Goal: Task Accomplishment & Management: Use online tool/utility

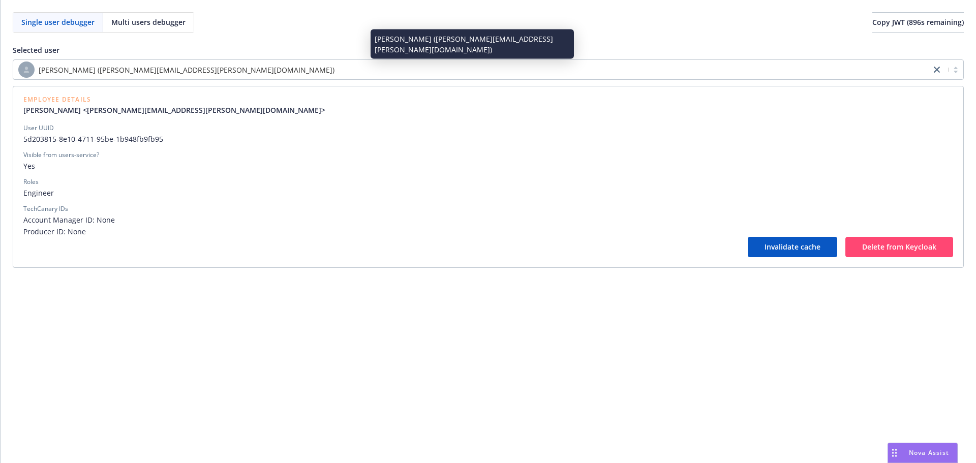
click at [236, 66] on div "[PERSON_NAME] ([PERSON_NAME][EMAIL_ADDRESS][PERSON_NAME][DOMAIN_NAME])" at bounding box center [472, 70] width 908 height 16
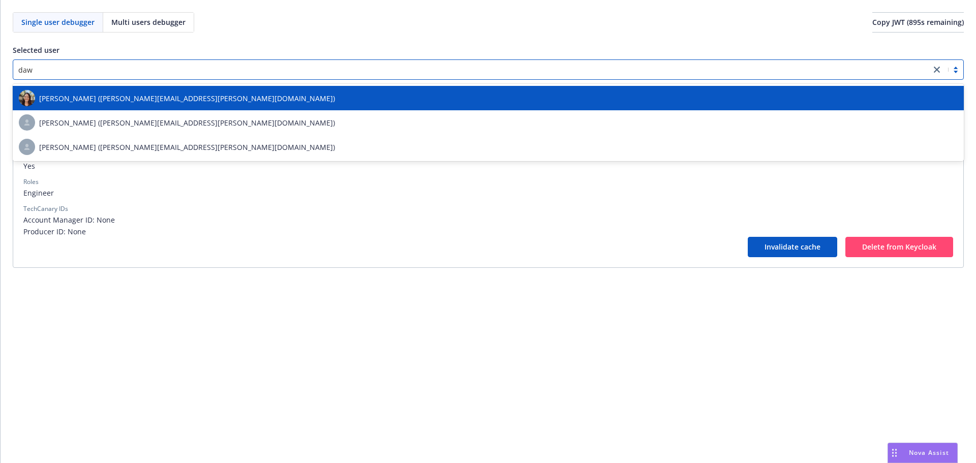
type input "[PERSON_NAME]"
click at [227, 93] on div "[PERSON_NAME] ([PERSON_NAME][EMAIL_ADDRESS][PERSON_NAME][DOMAIN_NAME])" at bounding box center [488, 98] width 939 height 16
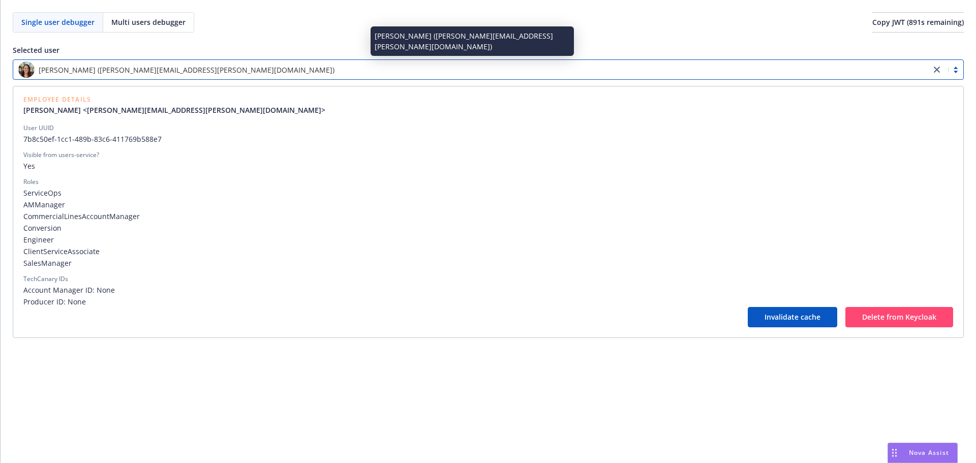
click at [379, 77] on div "[PERSON_NAME] ([PERSON_NAME][EMAIL_ADDRESS][PERSON_NAME][DOMAIN_NAME])" at bounding box center [472, 70] width 908 height 16
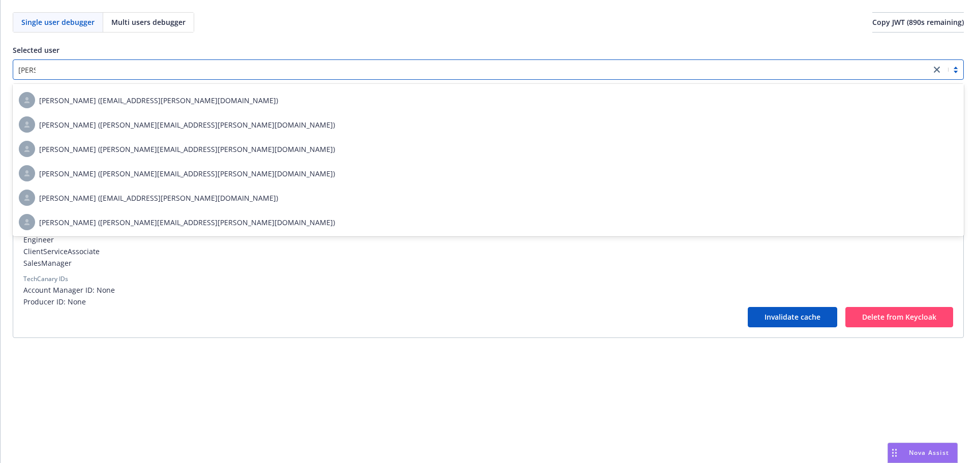
scroll to position [47, 0]
type input "chery"
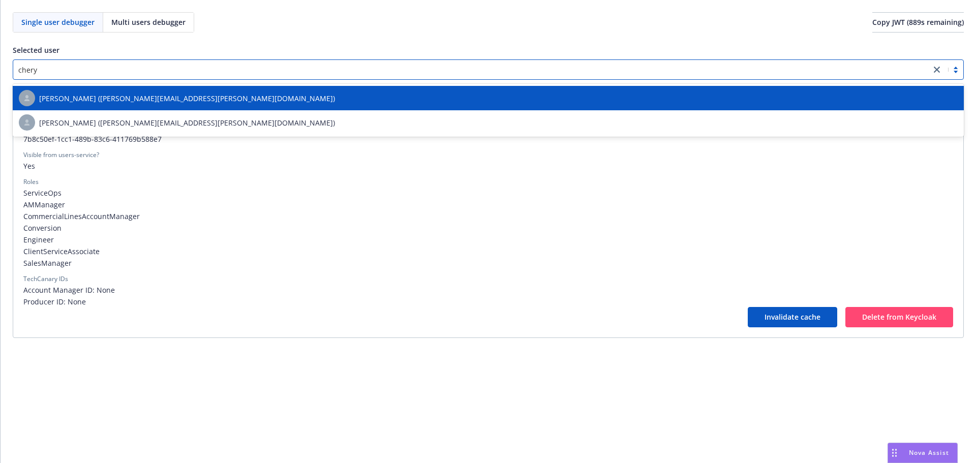
scroll to position [0, 0]
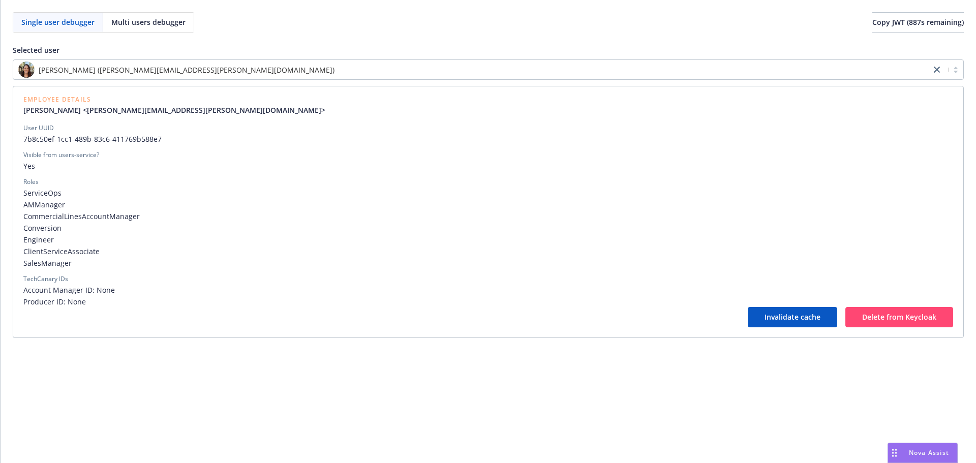
click at [303, 252] on span "ClientServiceAssociate" at bounding box center [488, 251] width 930 height 11
drag, startPoint x: 153, startPoint y: 217, endPoint x: 126, endPoint y: 216, distance: 26.5
click at [126, 216] on span "CommercialLinesAccountManager" at bounding box center [488, 216] width 930 height 11
click at [361, 164] on span "Yes" at bounding box center [488, 166] width 930 height 11
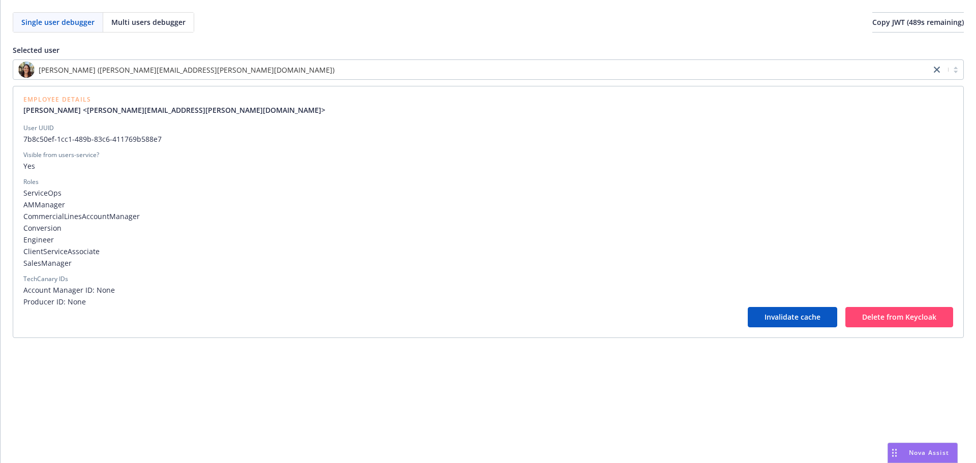
click at [320, 128] on div "User UUID" at bounding box center [488, 128] width 930 height 9
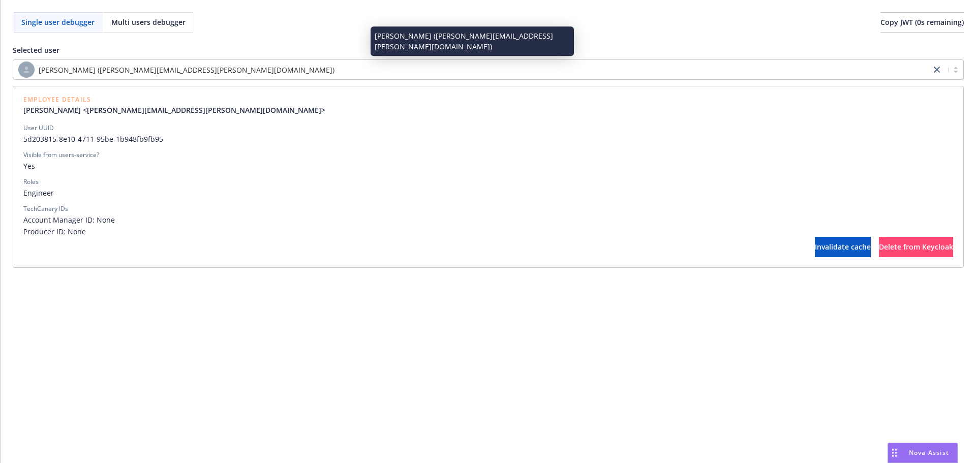
click at [385, 69] on div "[PERSON_NAME] ([PERSON_NAME][EMAIL_ADDRESS][PERSON_NAME][DOMAIN_NAME])" at bounding box center [472, 70] width 908 height 16
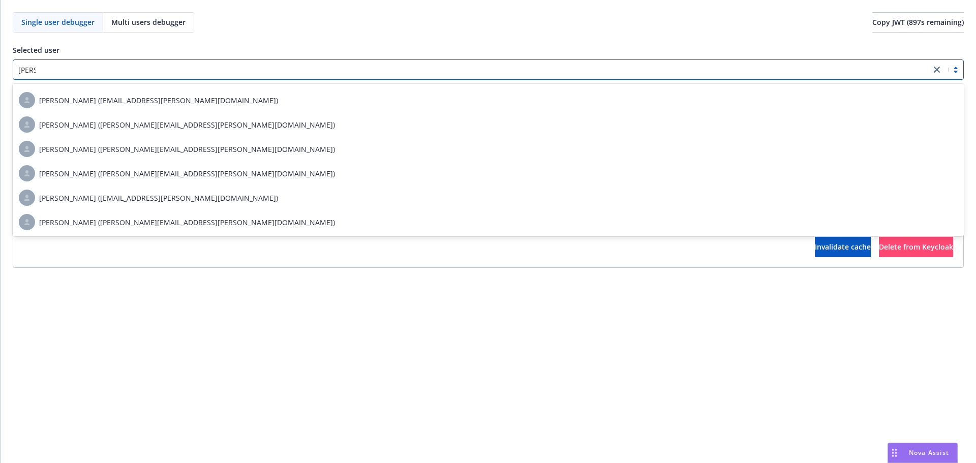
scroll to position [47, 0]
type input "cheri"
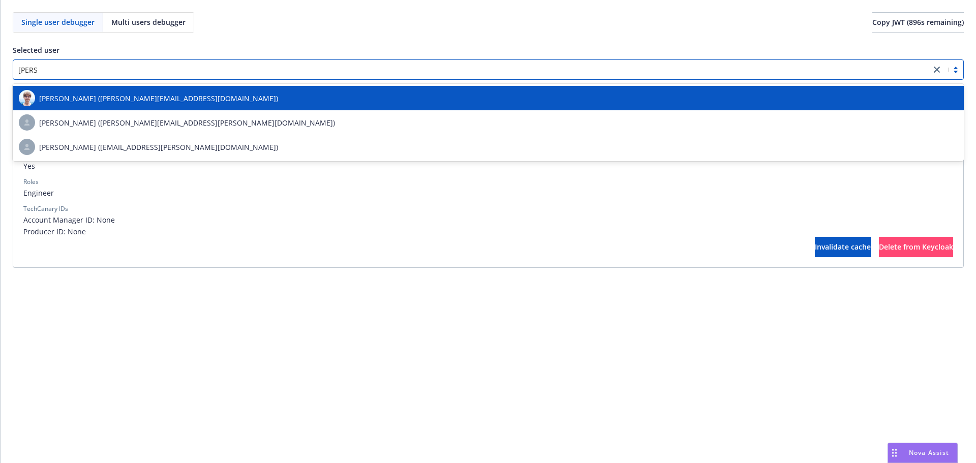
scroll to position [0, 0]
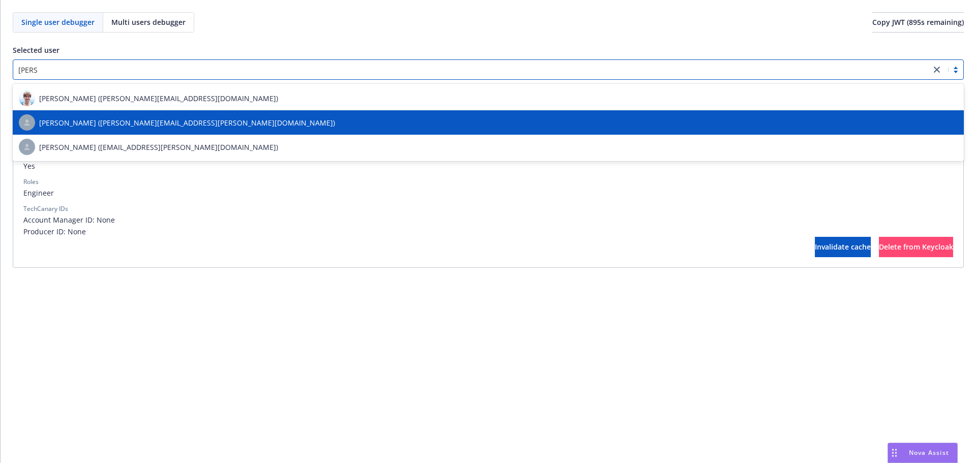
click at [291, 118] on div "[PERSON_NAME] ([PERSON_NAME][EMAIL_ADDRESS][PERSON_NAME][DOMAIN_NAME])" at bounding box center [488, 122] width 939 height 16
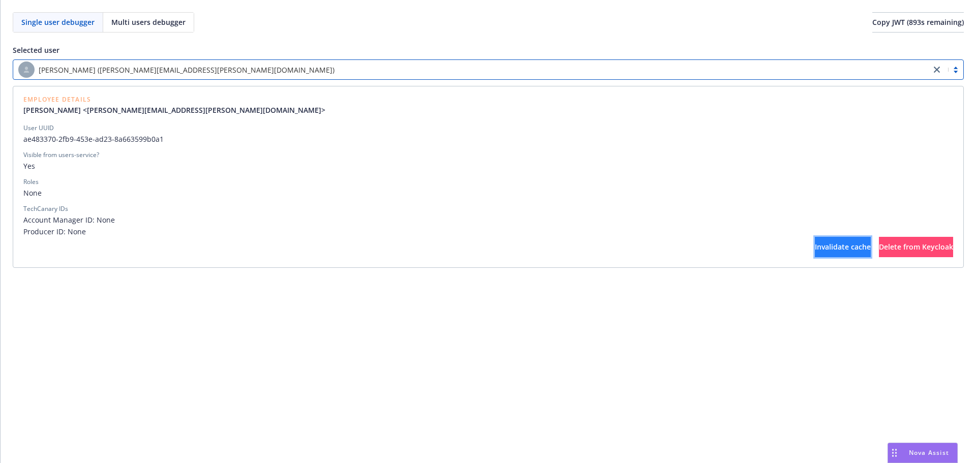
click at [815, 250] on button "Invalidate cache" at bounding box center [843, 247] width 56 height 20
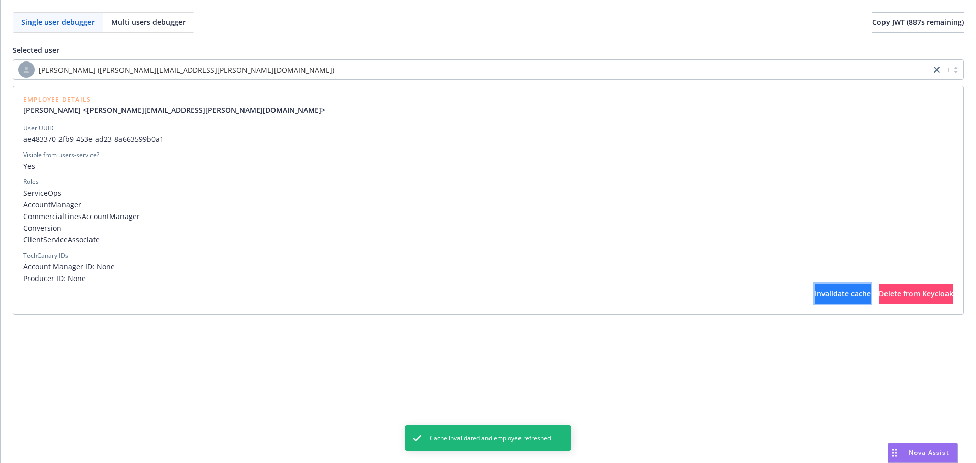
click at [815, 285] on button "Invalidate cache" at bounding box center [843, 294] width 56 height 20
click at [752, 279] on span "Producer ID: None" at bounding box center [488, 278] width 930 height 11
click at [815, 304] on button "Invalidate cache" at bounding box center [843, 294] width 56 height 20
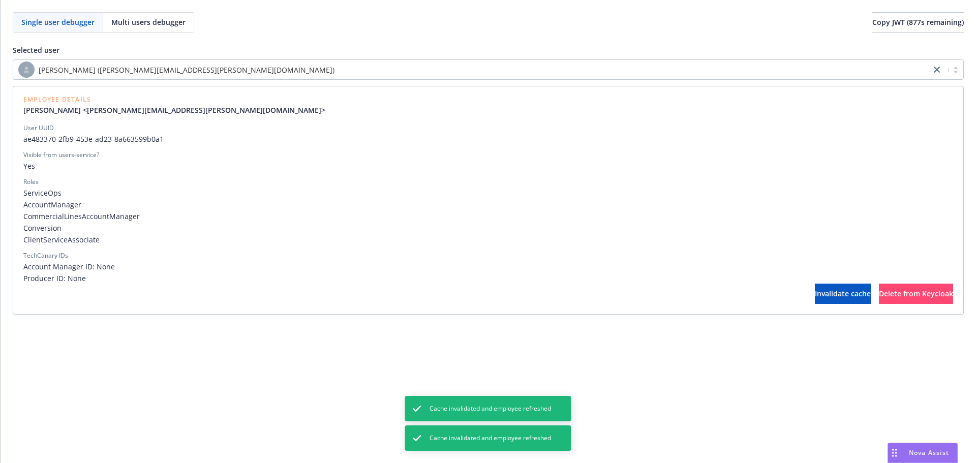
click at [769, 304] on div "Employee Details Cheril Gabbidon <cheril.gabbidon@newfront.com> User UUID ae483…" at bounding box center [488, 200] width 951 height 229
click at [815, 296] on span "Invalidate cache" at bounding box center [843, 294] width 56 height 10
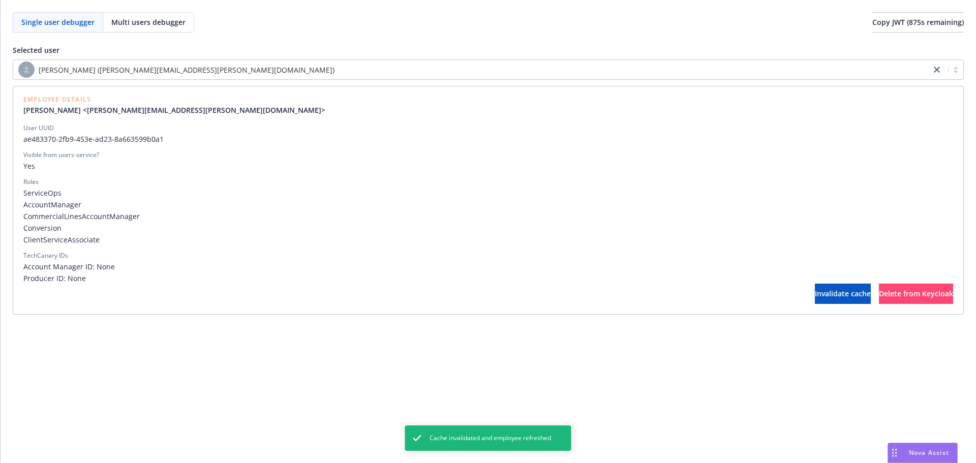
drag, startPoint x: 774, startPoint y: 296, endPoint x: 647, endPoint y: 283, distance: 127.8
click at [647, 283] on span "Producer ID: None" at bounding box center [488, 278] width 930 height 11
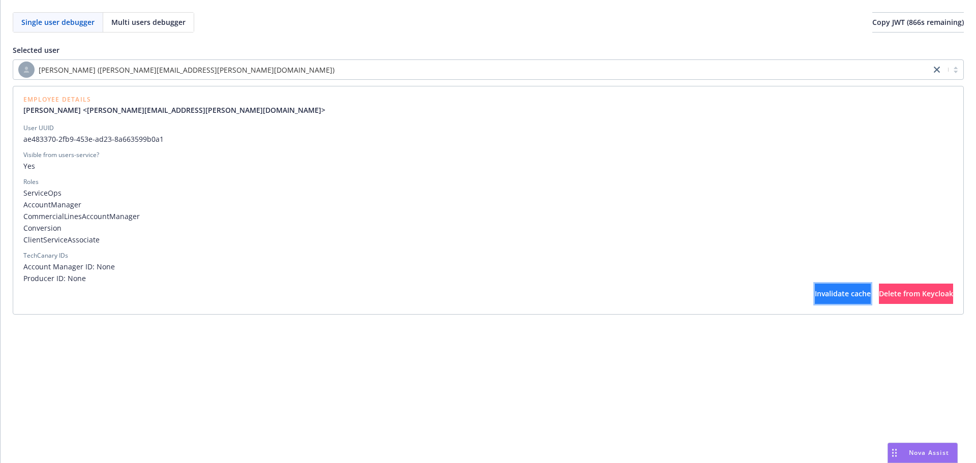
click at [815, 294] on span "Invalidate cache" at bounding box center [843, 294] width 56 height 10
click at [815, 290] on span "Invalidate cache" at bounding box center [843, 294] width 56 height 10
